Goal: Book appointment/travel/reservation

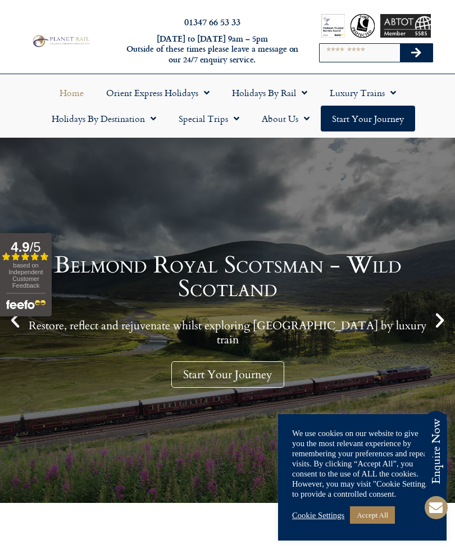
click at [287, 86] on link "Holidays by Rail" at bounding box center [270, 93] width 98 height 26
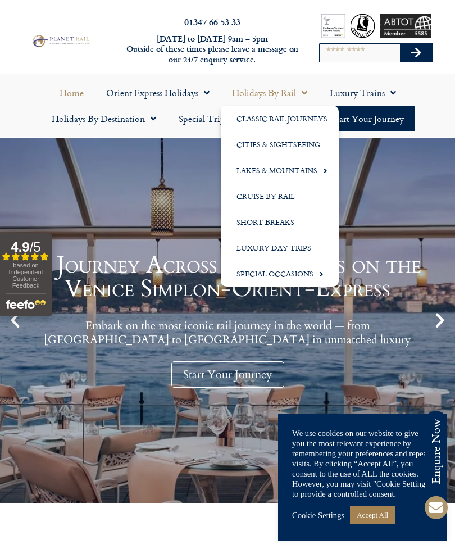
click at [292, 143] on link "Cities & Sightseeing" at bounding box center [280, 145] width 118 height 26
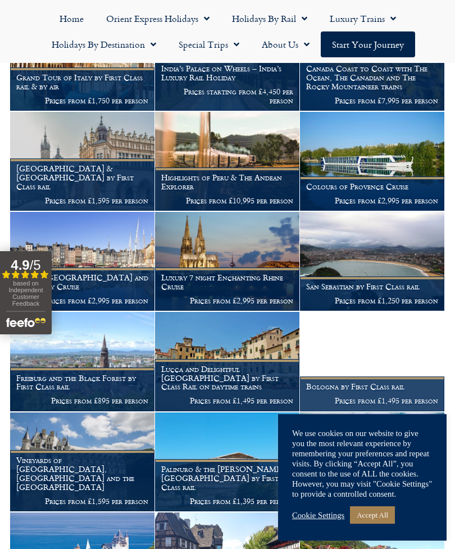
scroll to position [1561, 0]
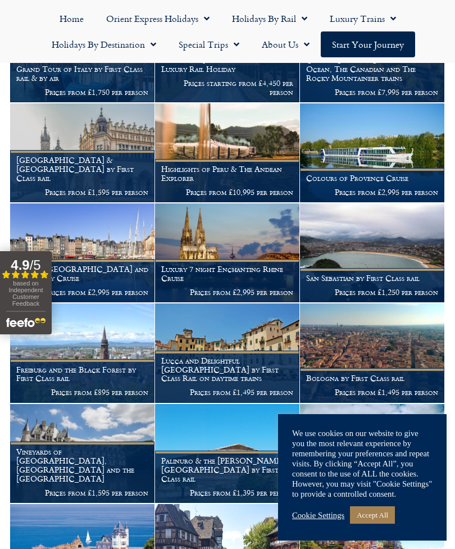
click at [382, 388] on p "Prices from £1,495 per person" at bounding box center [372, 392] width 132 height 9
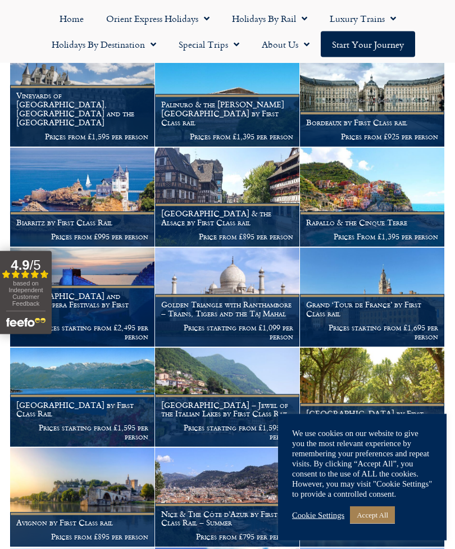
scroll to position [1918, 0]
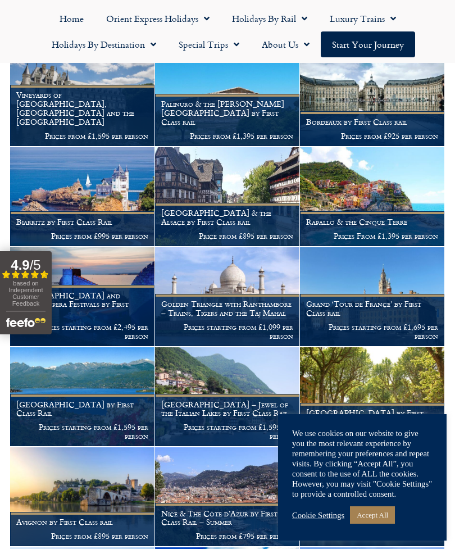
click at [387, 294] on figcaption "Grand ‘Tour de France’ by First Class rail Prices starting from £1,695 per pers…" at bounding box center [372, 320] width 144 height 52
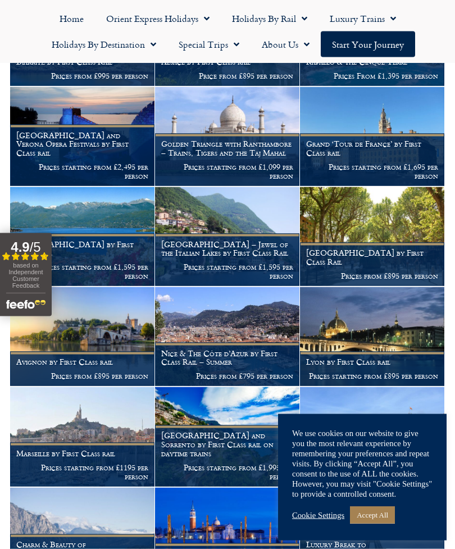
scroll to position [2079, 0]
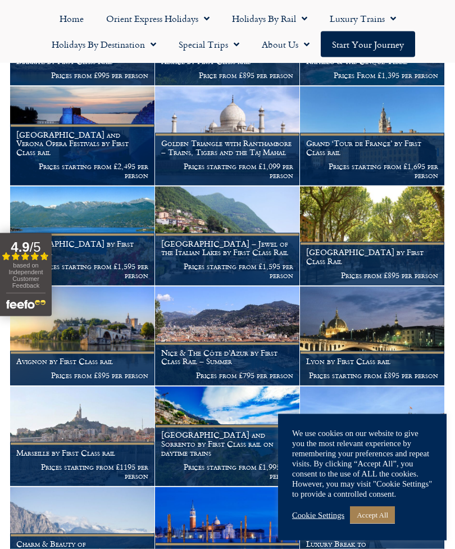
click at [398, 271] on p "Prices from £895 per person" at bounding box center [372, 275] width 132 height 9
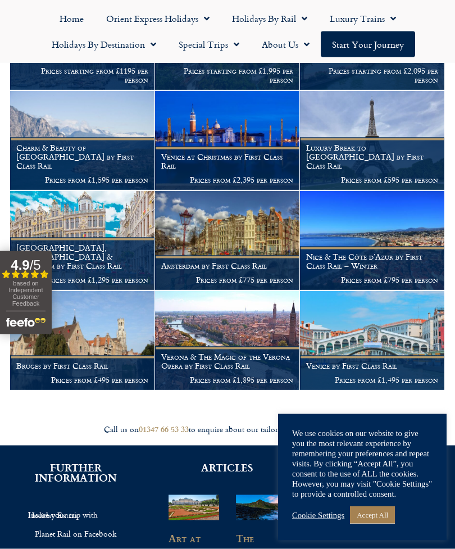
scroll to position [2475, 0]
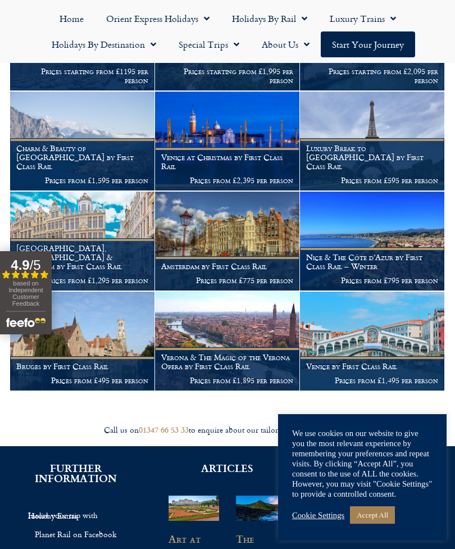
click at [394, 142] on figcaption "Luxury Break to Paris by First Class Rail Prices from £595 per person" at bounding box center [372, 164] width 144 height 52
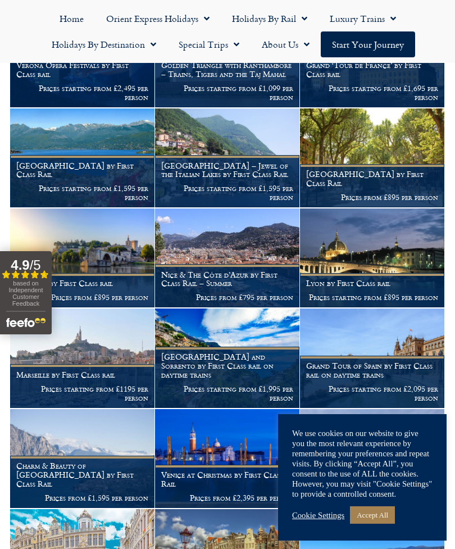
scroll to position [2142, 0]
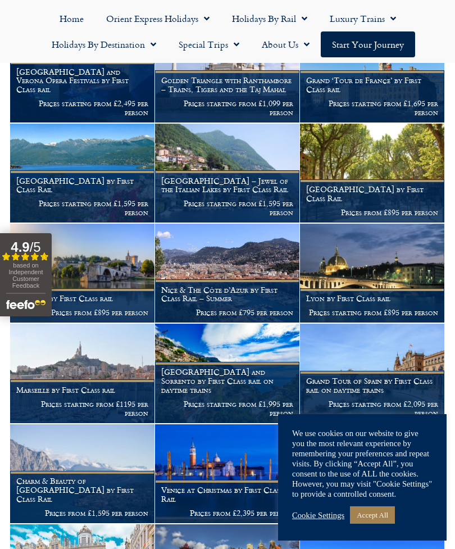
click at [397, 152] on img at bounding box center [372, 173] width 144 height 99
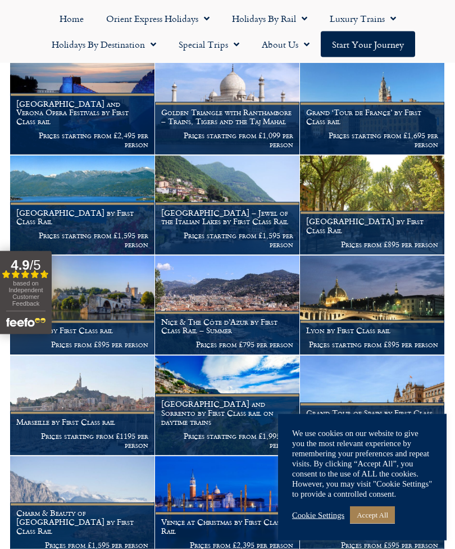
scroll to position [2110, 0]
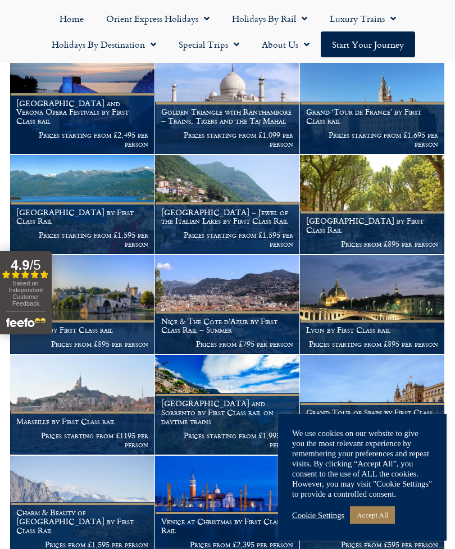
click at [389, 320] on figcaption "Lyon by First Class rail Prices starting from £895 per person" at bounding box center [372, 337] width 144 height 34
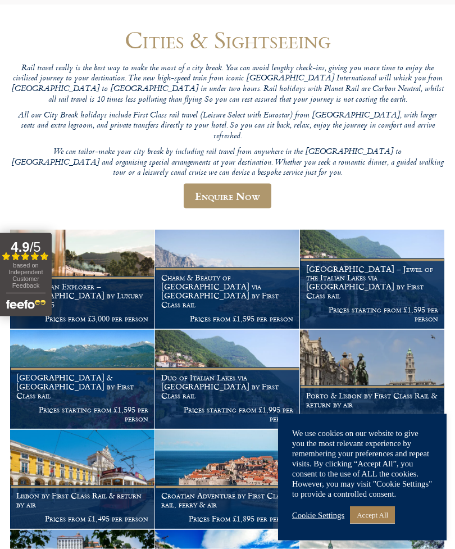
scroll to position [0, 0]
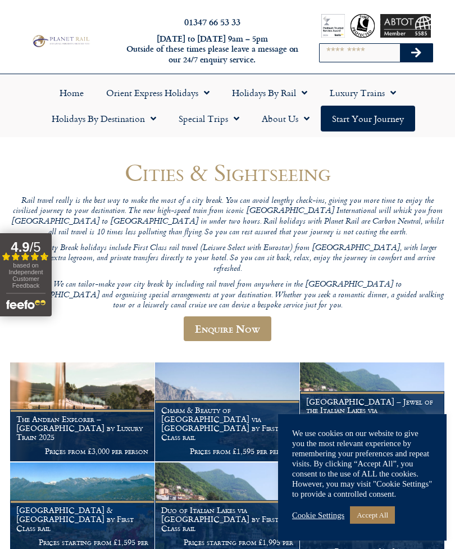
click at [279, 92] on link "Holidays by Rail" at bounding box center [270, 93] width 98 height 26
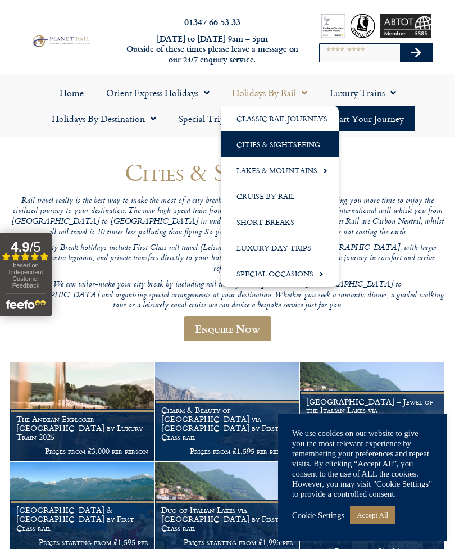
click at [293, 272] on link "Special Occasions" at bounding box center [280, 274] width 118 height 26
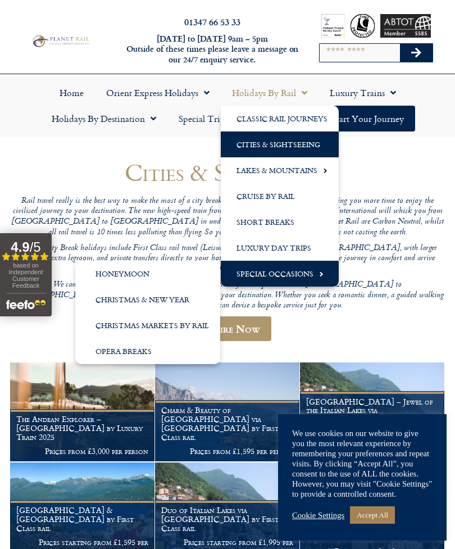
click at [433, 130] on ul "Home Orient Express Holidays Venice Simplon-Orient-Express – 2025 Venice Simplo…" at bounding box center [228, 106] width 444 height 52
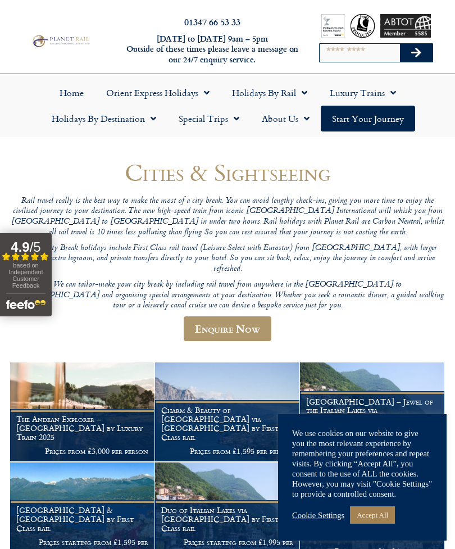
click at [378, 89] on link "Luxury Trains" at bounding box center [363, 93] width 89 height 26
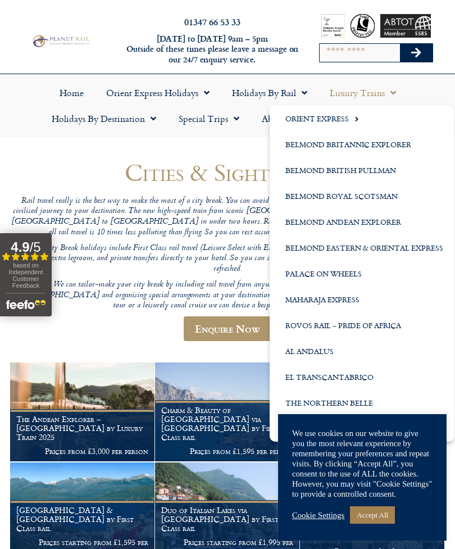
click at [215, 184] on h1 "Cities & Sightseeing" at bounding box center [227, 172] width 435 height 26
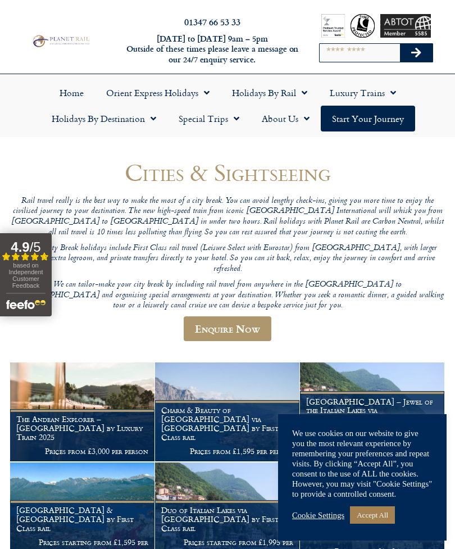
click at [154, 115] on span "Menu" at bounding box center [150, 118] width 11 height 20
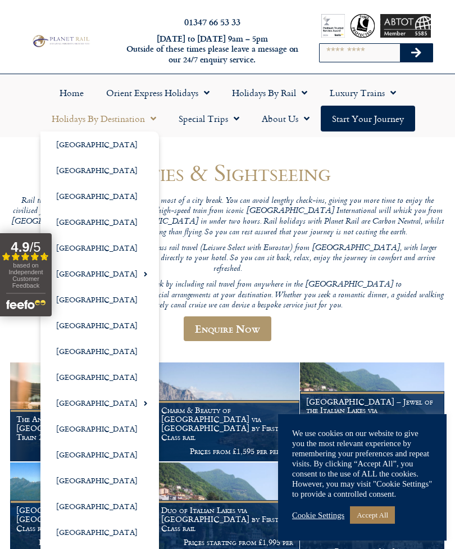
click at [85, 268] on link "[GEOGRAPHIC_DATA]" at bounding box center [99, 274] width 119 height 26
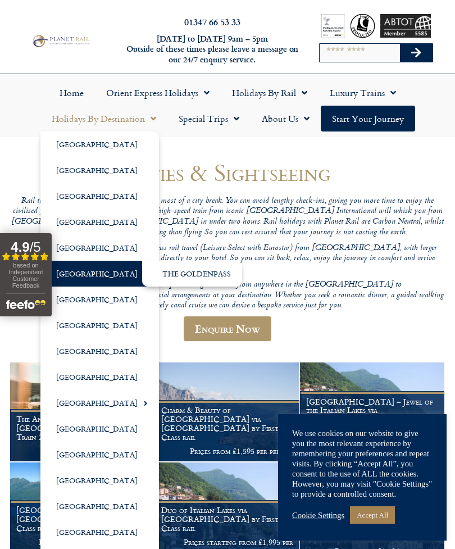
click at [193, 273] on link "The GoldenPass" at bounding box center [192, 274] width 100 height 26
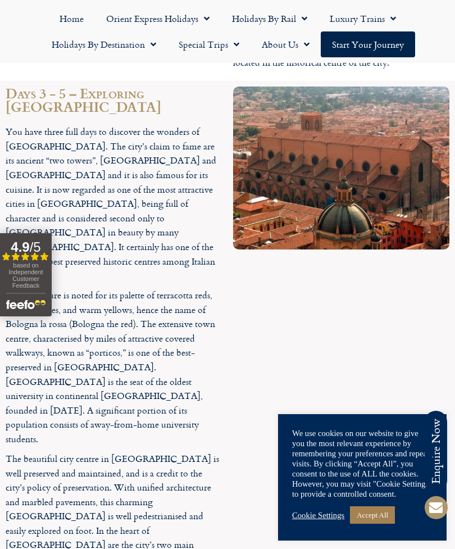
scroll to position [1712, 0]
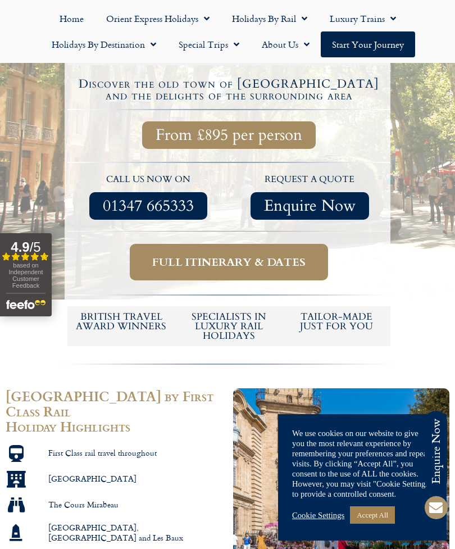
scroll to position [319, 0]
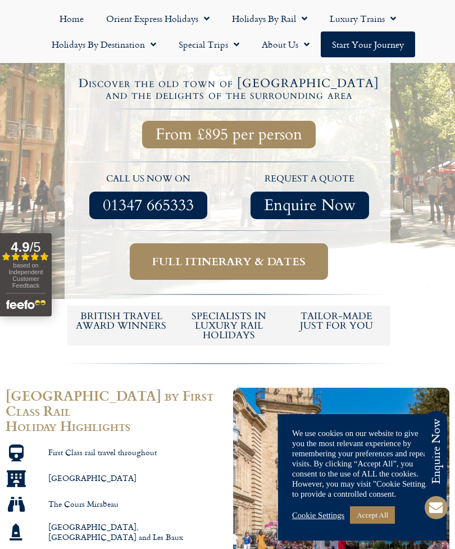
click at [225, 255] on span "Full itinerary & dates" at bounding box center [228, 262] width 153 height 14
click at [232, 255] on span "Full itinerary & dates" at bounding box center [228, 262] width 153 height 14
click at [214, 255] on span "Full itinerary & dates" at bounding box center [228, 262] width 153 height 14
click at [206, 255] on span "Full itinerary & dates" at bounding box center [228, 262] width 153 height 14
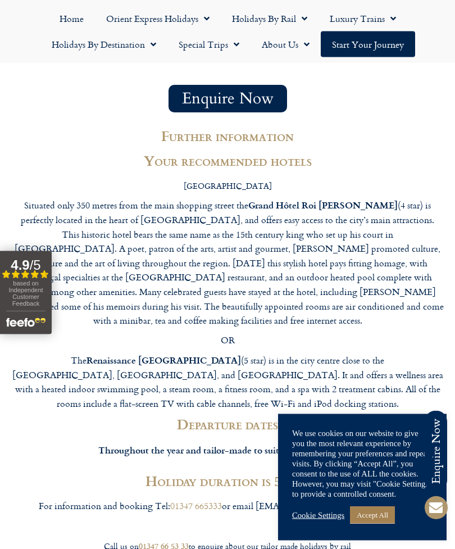
scroll to position [2271, 0]
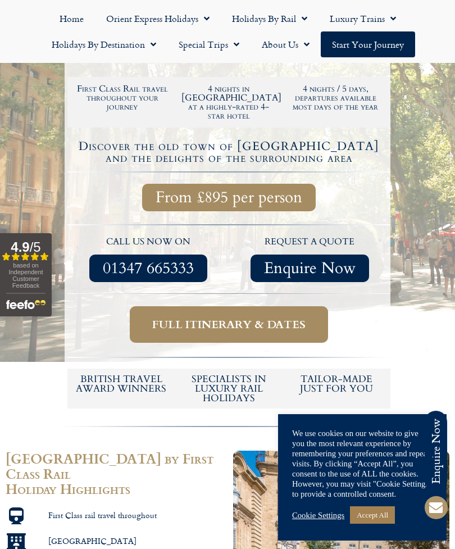
scroll to position [255, 0]
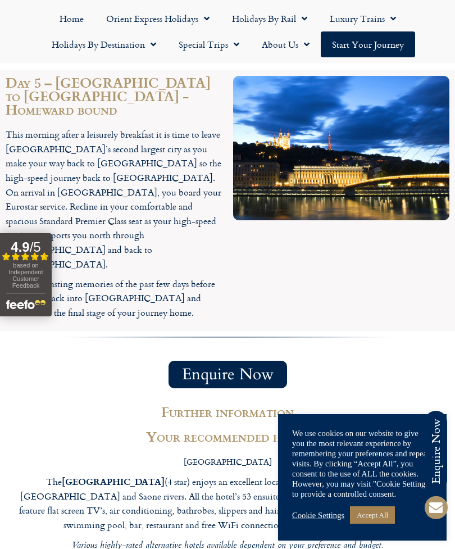
scroll to position [1726, 0]
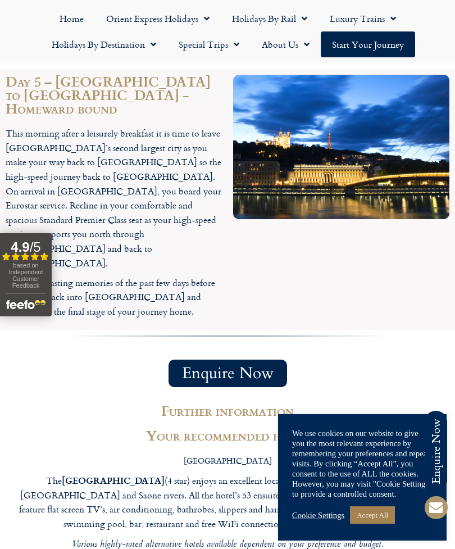
click at [411, 473] on p "The [GEOGRAPHIC_DATA] (4 star) enjoys an excellent location in the city centre …" at bounding box center [227, 502] width 433 height 58
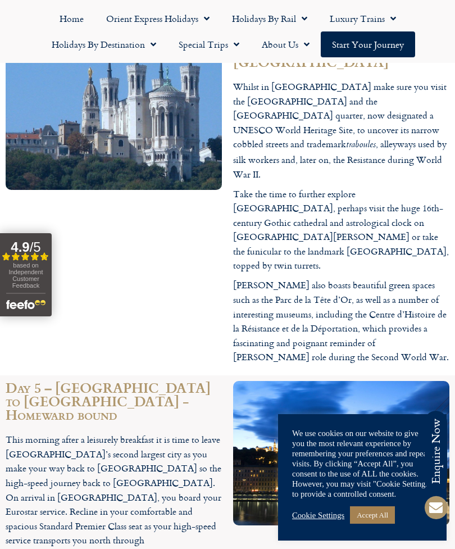
scroll to position [1407, 0]
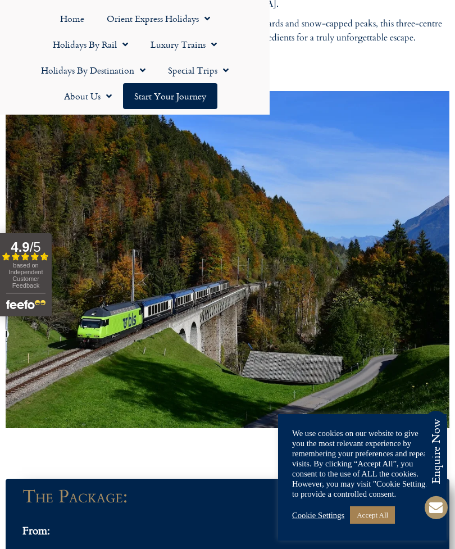
scroll to position [817, 0]
